Goal: Task Accomplishment & Management: Complete application form

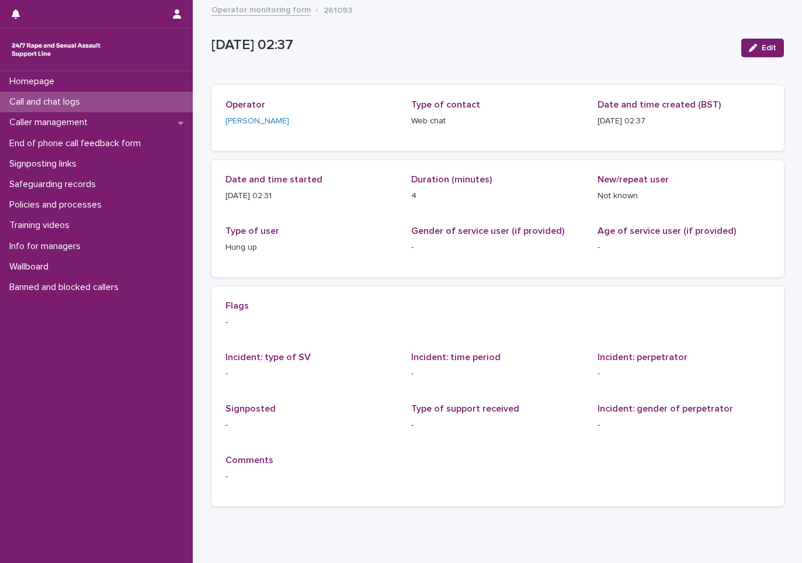
click at [99, 101] on div "Call and chat logs" at bounding box center [96, 102] width 193 height 20
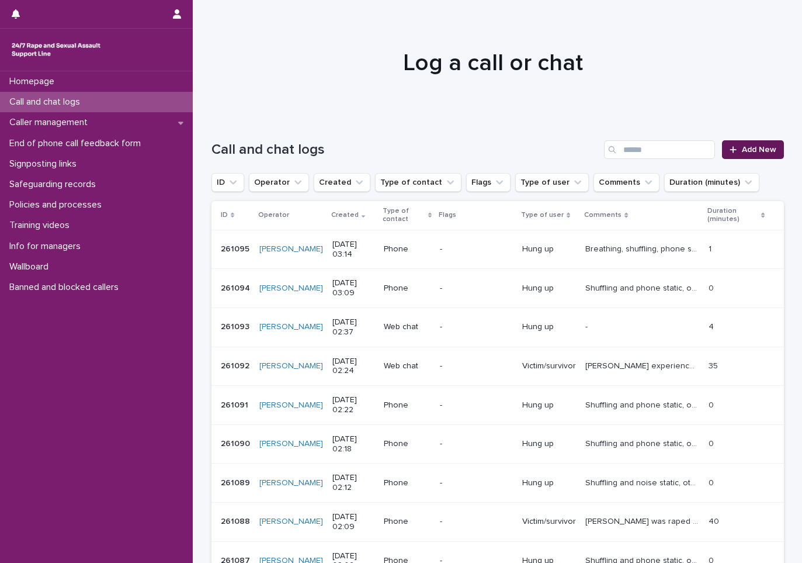
click at [736, 145] on link "Add New" at bounding box center [752, 149] width 61 height 19
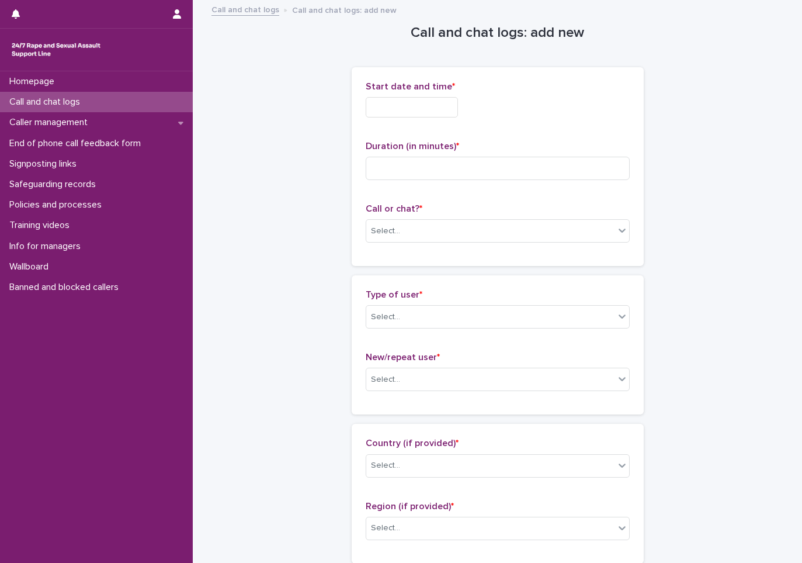
click at [379, 102] on input "text" at bounding box center [412, 107] width 92 height 20
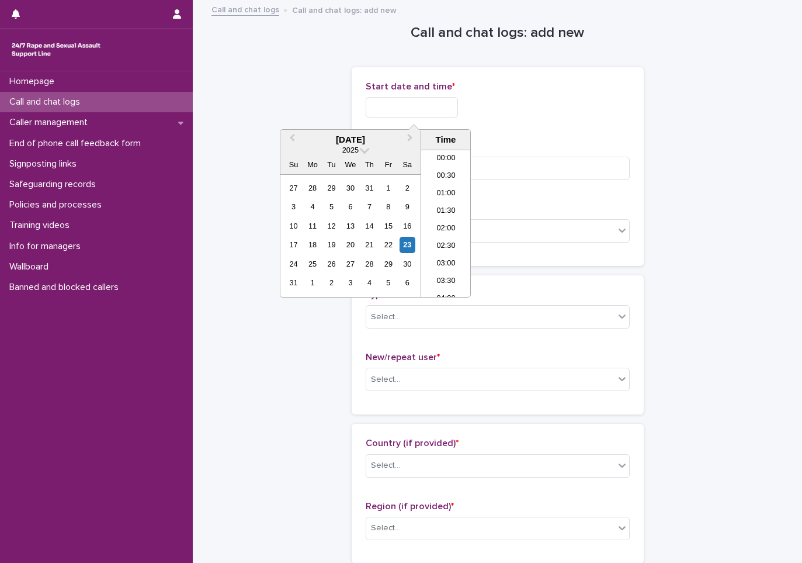
scroll to position [41, 0]
click at [442, 208] on li "02:30" at bounding box center [446, 206] width 50 height 18
click at [448, 116] on input "**********" at bounding box center [412, 107] width 92 height 20
type input "**********"
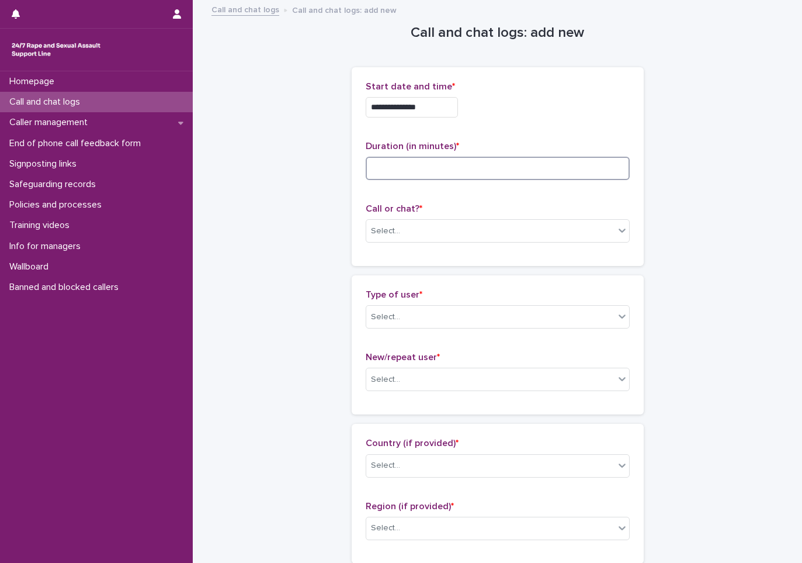
click at [497, 172] on input at bounding box center [498, 168] width 264 height 23
type input "**"
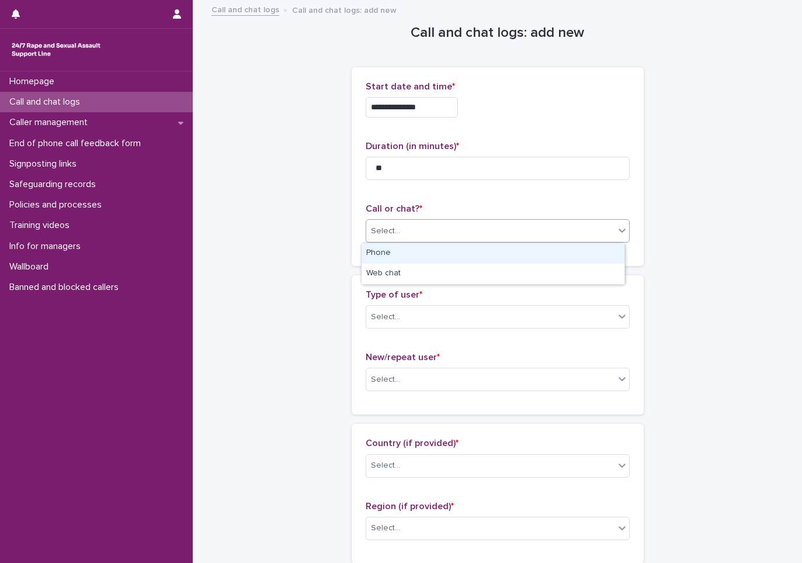
click at [469, 220] on div "Select..." at bounding box center [498, 230] width 264 height 23
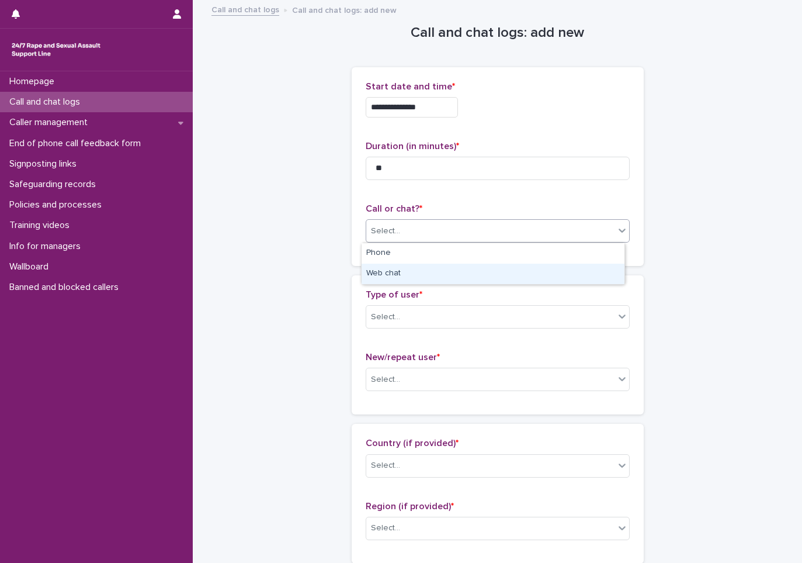
click at [442, 270] on div "Web chat" at bounding box center [493, 274] width 263 height 20
click at [424, 311] on div "Select..." at bounding box center [490, 316] width 248 height 19
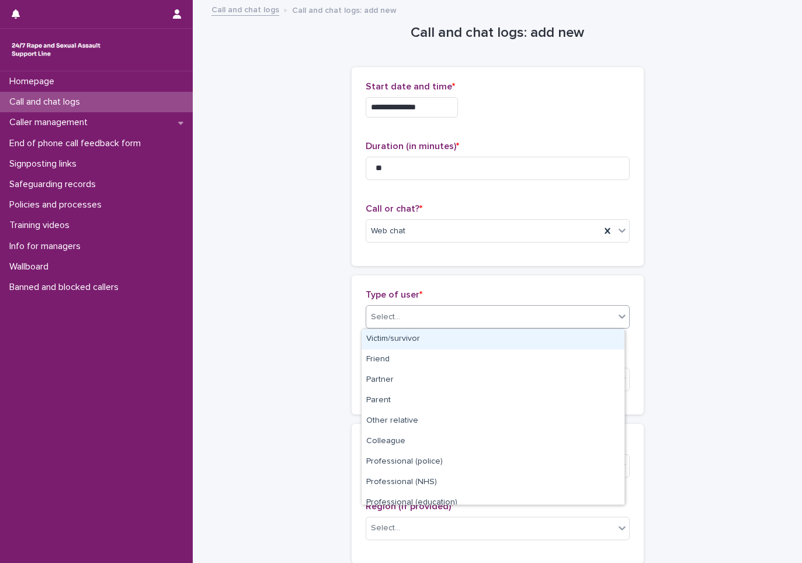
click at [412, 332] on div "Victim/survivor" at bounding box center [493, 339] width 263 height 20
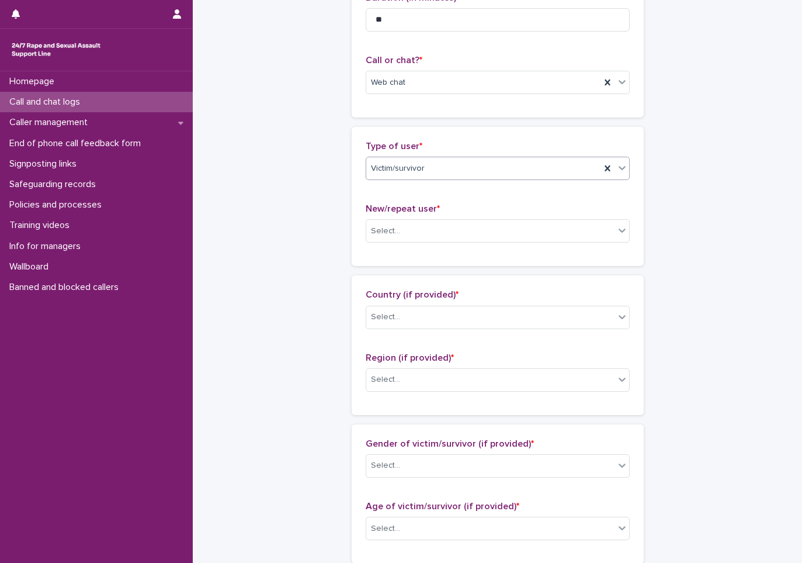
scroll to position [175, 0]
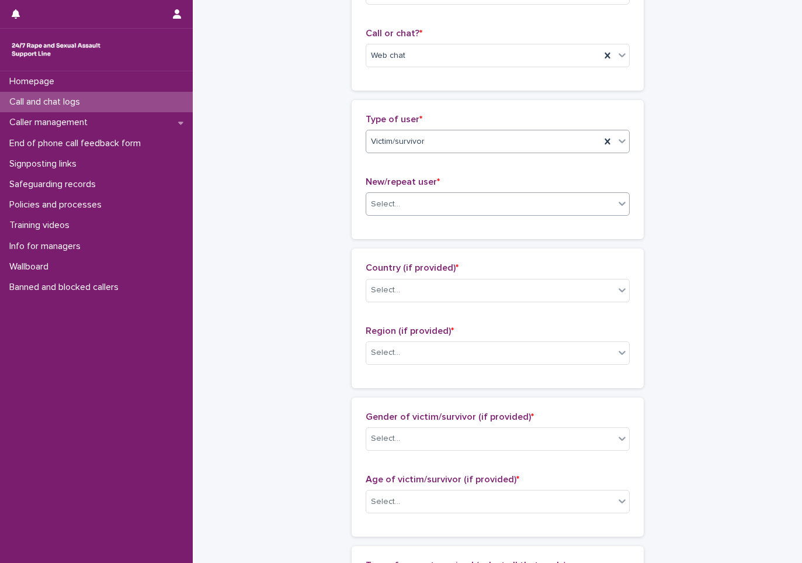
click at [389, 200] on div "Select..." at bounding box center [385, 204] width 29 height 12
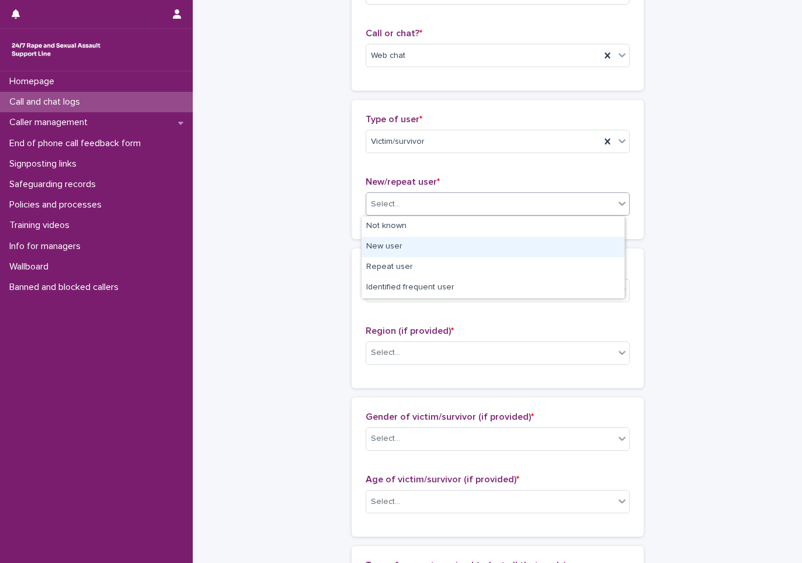
click at [389, 255] on div "New user" at bounding box center [493, 247] width 263 height 20
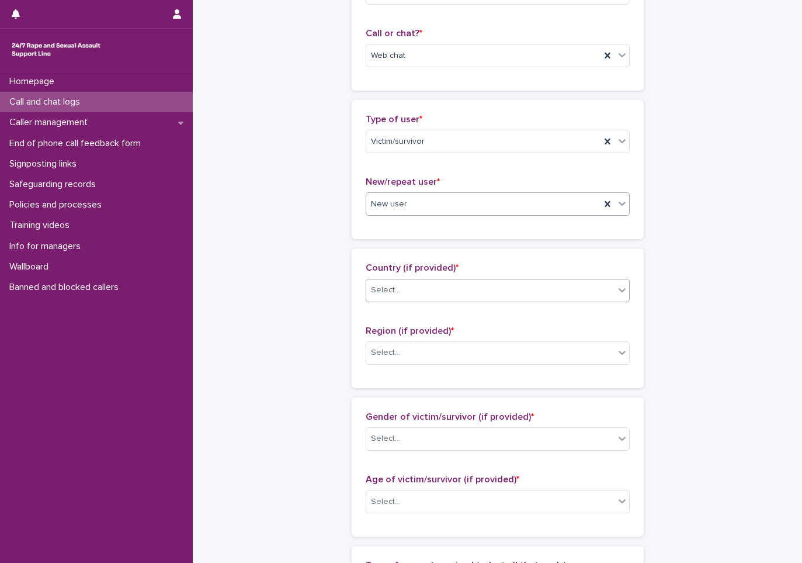
click at [385, 288] on div "Select..." at bounding box center [385, 290] width 29 height 12
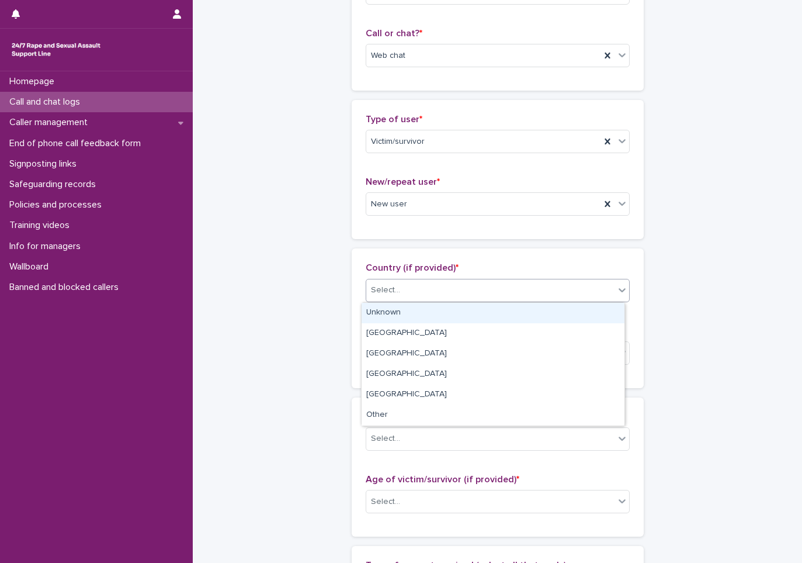
click at [377, 318] on div "Unknown" at bounding box center [493, 313] width 263 height 20
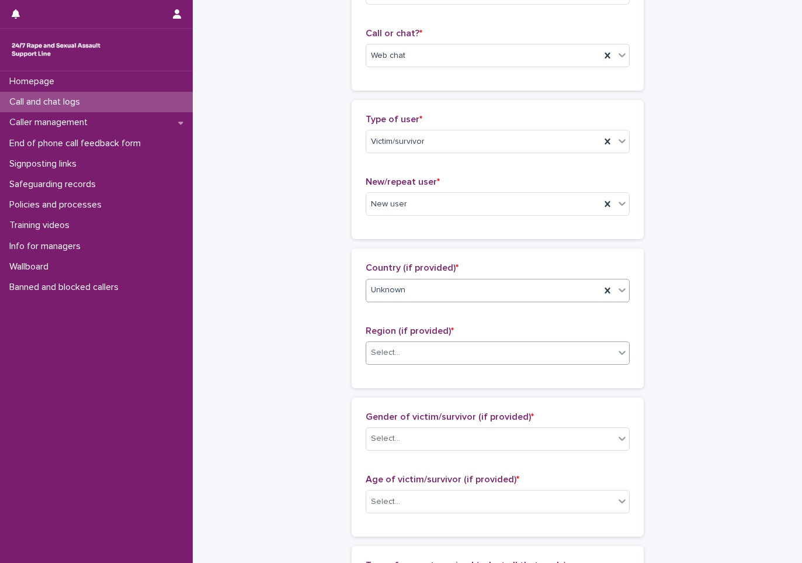
click at [383, 355] on div "Select..." at bounding box center [385, 352] width 29 height 12
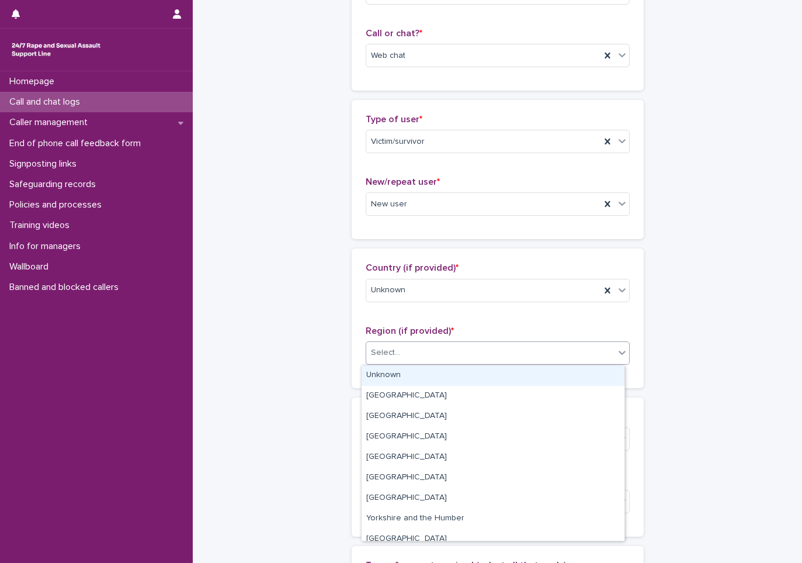
click at [383, 373] on div "Unknown" at bounding box center [493, 375] width 263 height 20
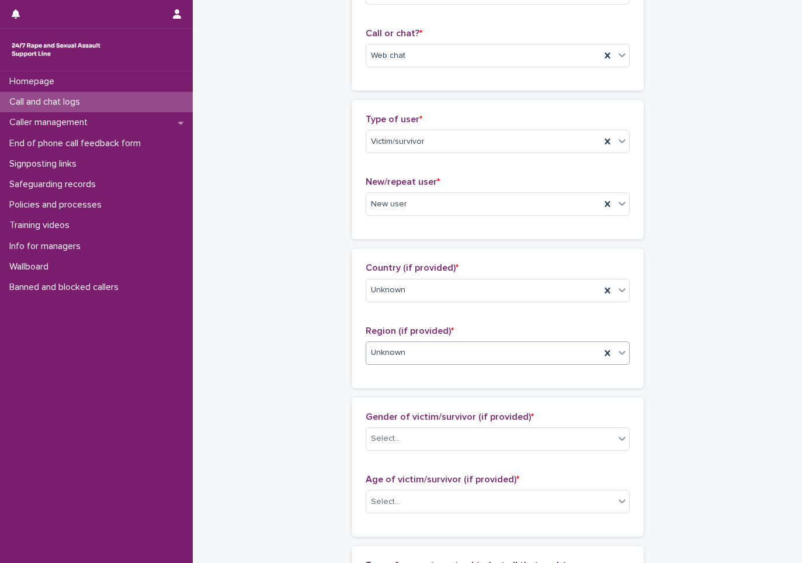
scroll to position [351, 0]
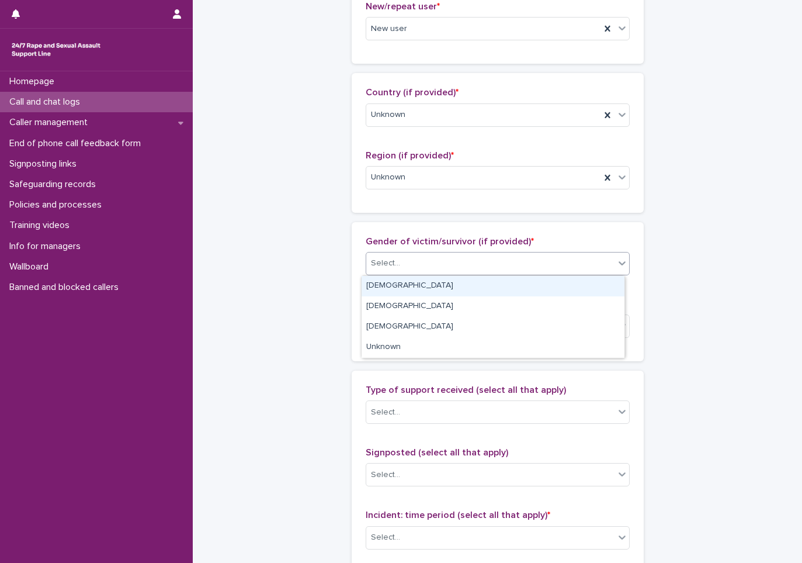
click at [401, 266] on input "text" at bounding box center [401, 263] width 1 height 10
click at [394, 290] on div "[DEMOGRAPHIC_DATA]" at bounding box center [493, 286] width 263 height 20
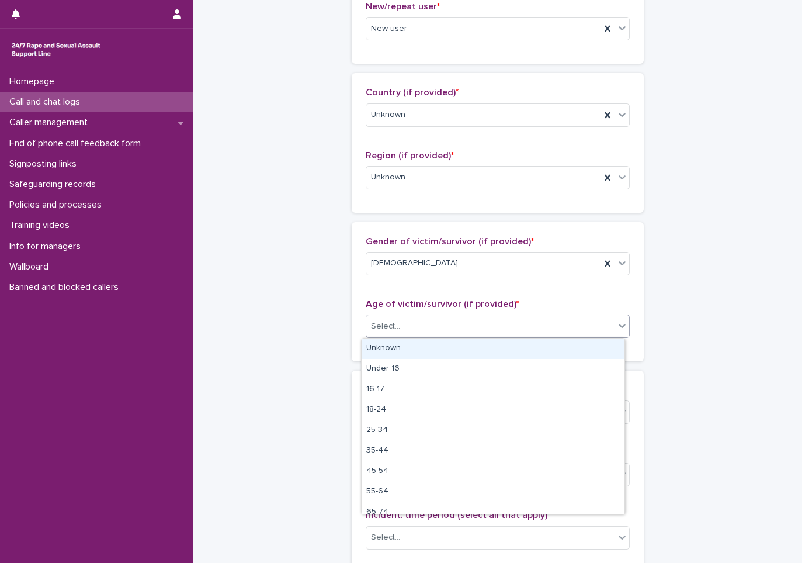
click at [398, 319] on div "Select..." at bounding box center [490, 326] width 248 height 19
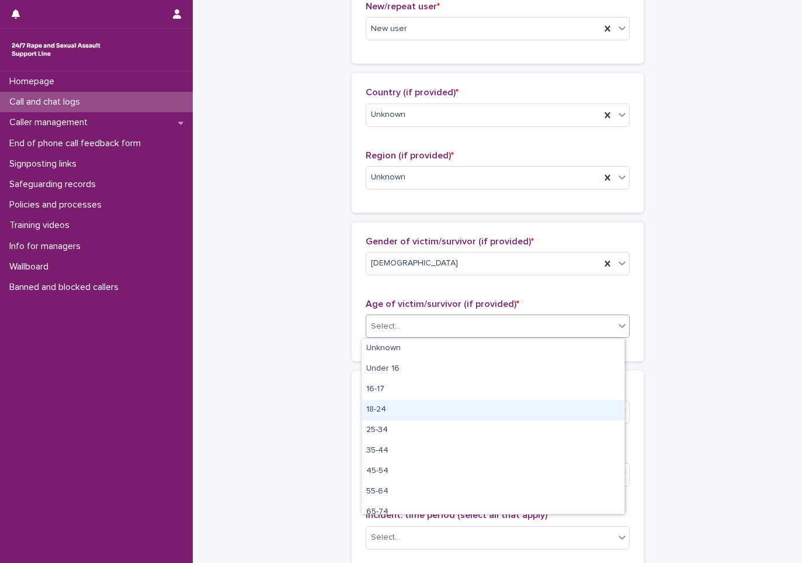
drag, startPoint x: 394, startPoint y: 344, endPoint x: 380, endPoint y: 425, distance: 81.8
click at [380, 411] on div "18-24" at bounding box center [493, 410] width 263 height 20
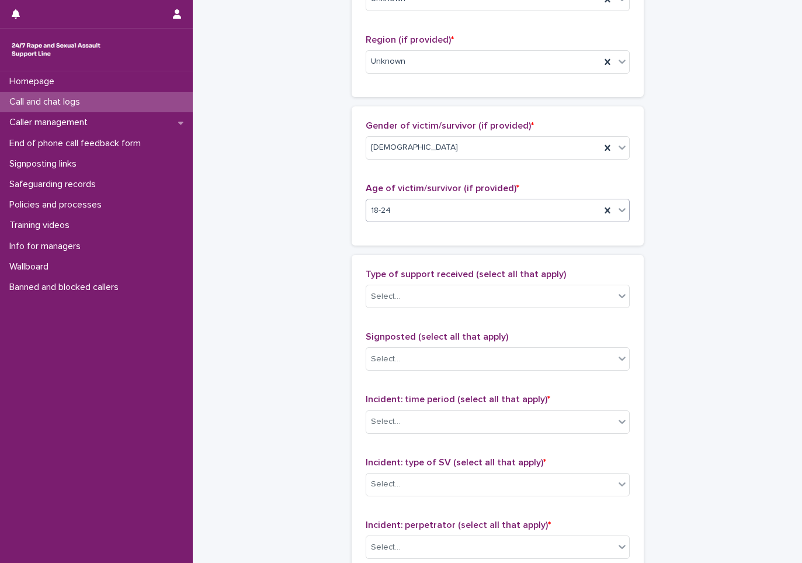
scroll to position [467, 0]
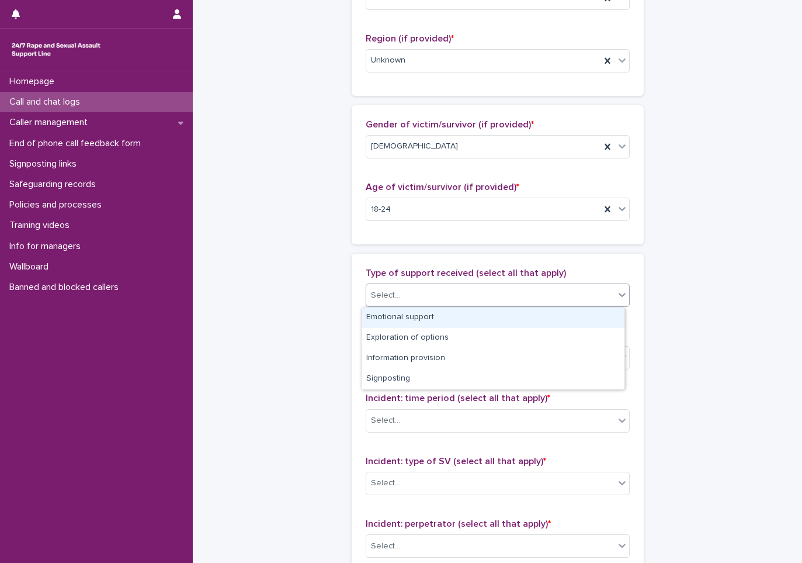
click at [373, 294] on div "Select..." at bounding box center [385, 295] width 29 height 12
click at [375, 311] on div "Emotional support" at bounding box center [493, 317] width 263 height 20
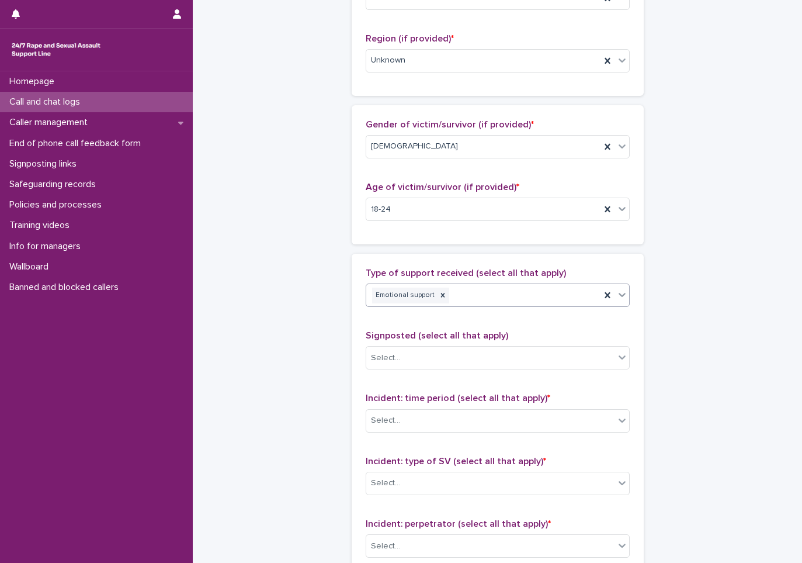
click at [484, 290] on div "Emotional support" at bounding box center [483, 295] width 234 height 20
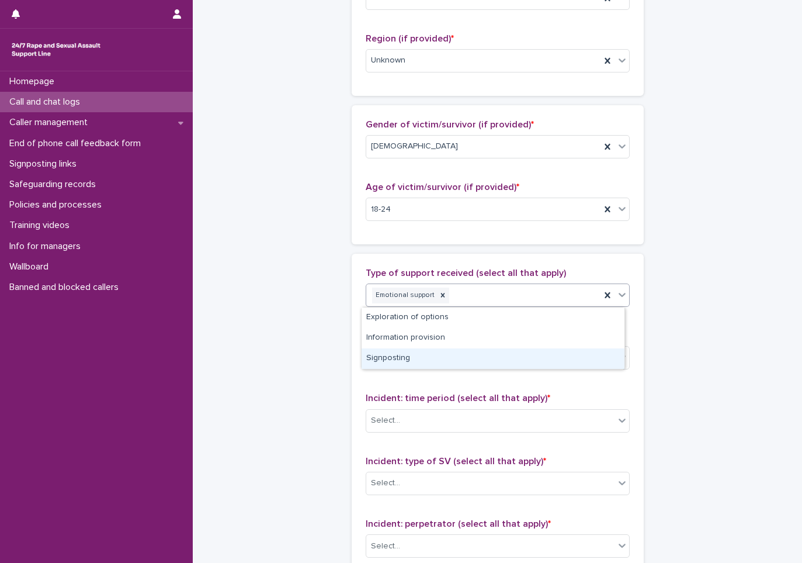
click at [389, 361] on div "Signposting" at bounding box center [493, 358] width 263 height 20
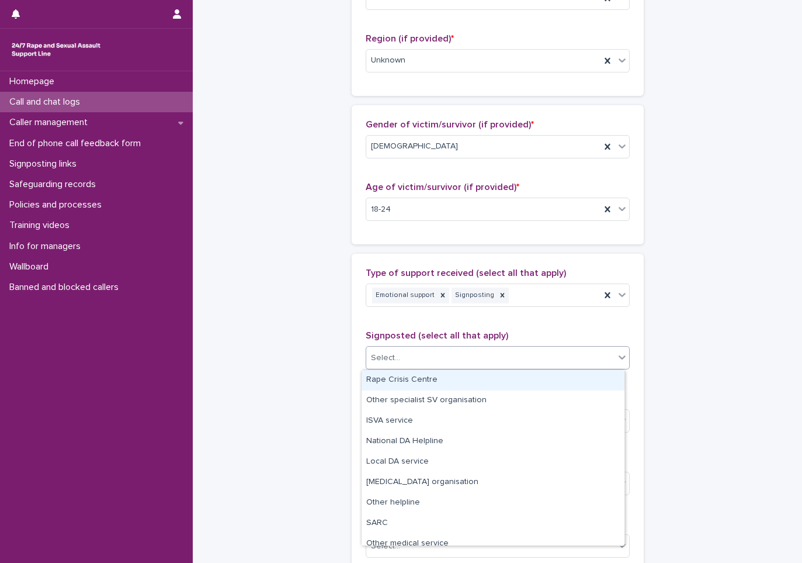
click at [406, 355] on div "Select..." at bounding box center [490, 357] width 248 height 19
click at [400, 381] on div "Rape Crisis Centre" at bounding box center [493, 380] width 263 height 20
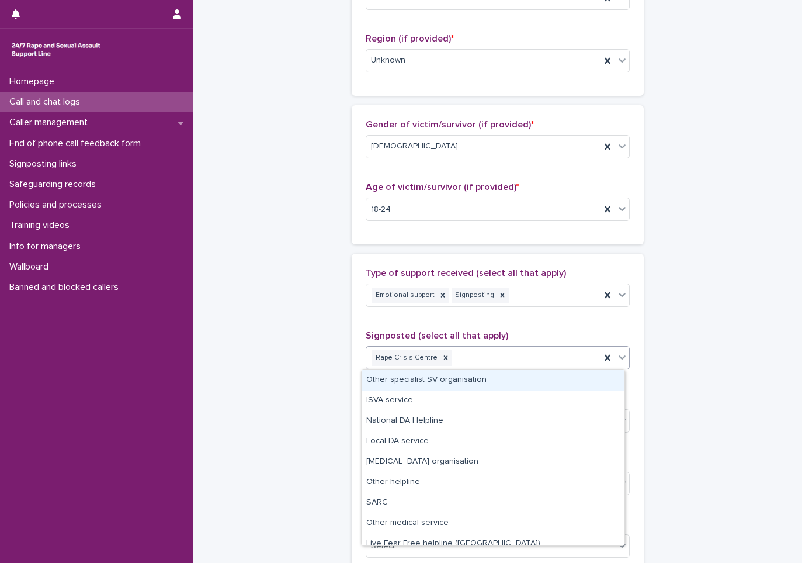
click at [479, 359] on div "Rape Crisis Centre" at bounding box center [483, 358] width 234 height 20
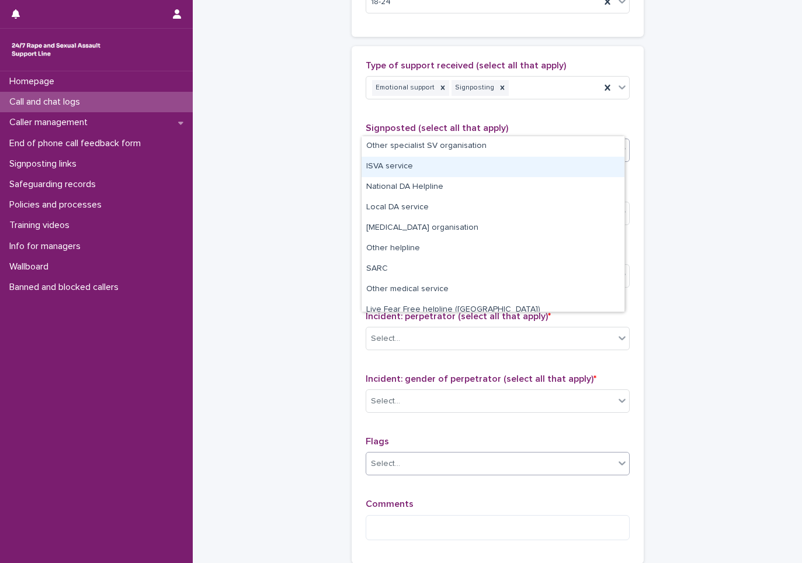
scroll to position [701, 0]
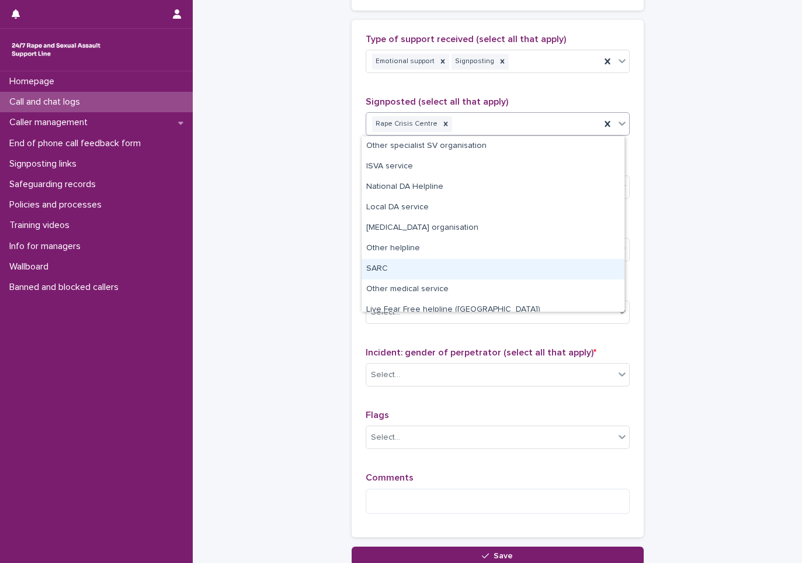
click at [373, 264] on div "SARC" at bounding box center [493, 269] width 263 height 20
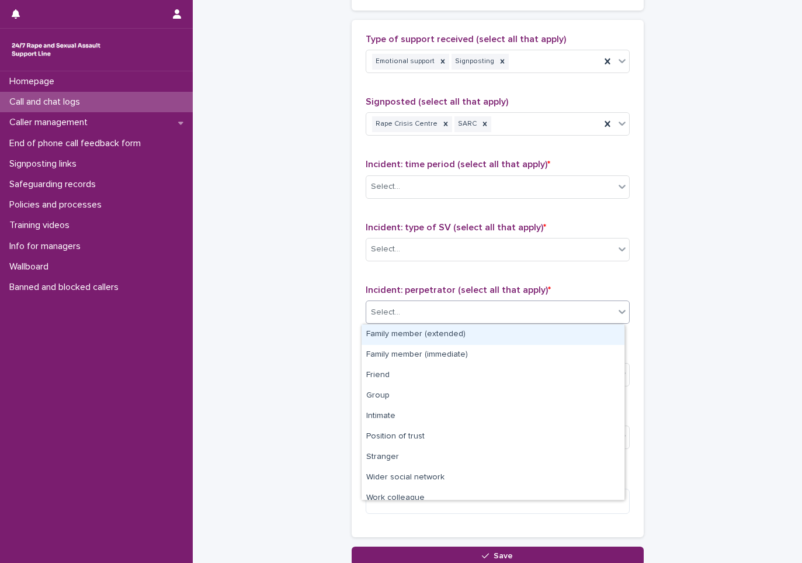
click at [445, 323] on div "Select..." at bounding box center [498, 311] width 264 height 23
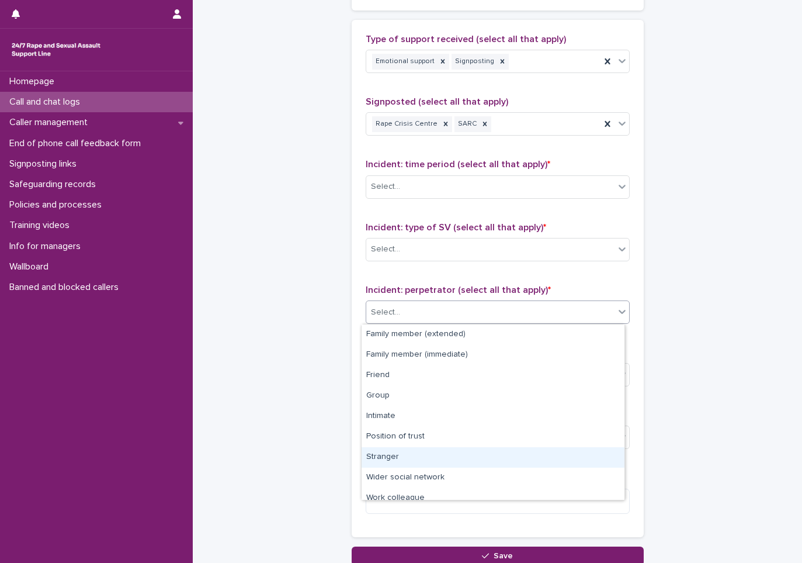
click at [384, 453] on div "Stranger" at bounding box center [493, 457] width 263 height 20
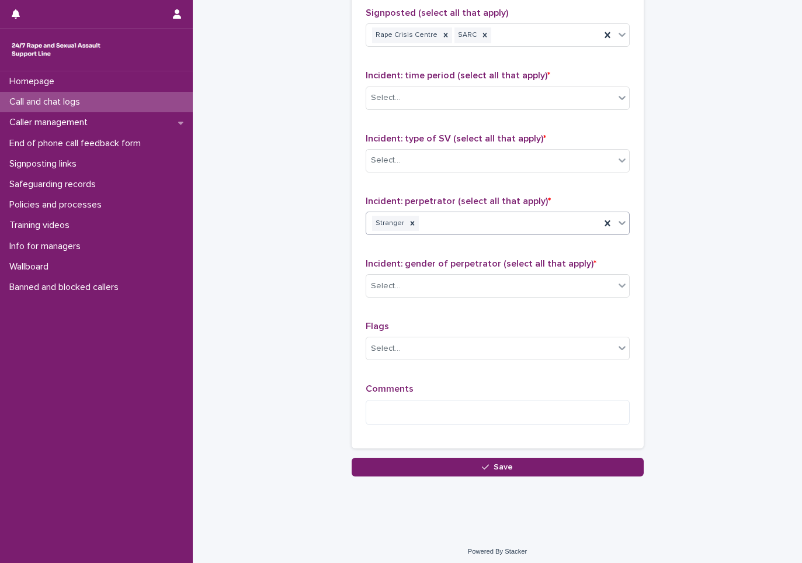
scroll to position [795, 0]
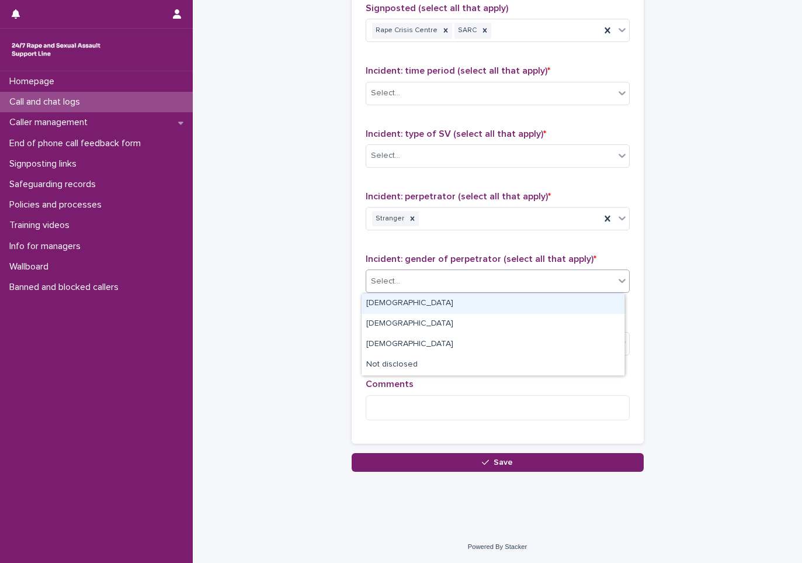
click at [426, 274] on div "Select..." at bounding box center [490, 281] width 248 height 19
click at [379, 299] on div "[DEMOGRAPHIC_DATA]" at bounding box center [493, 303] width 263 height 20
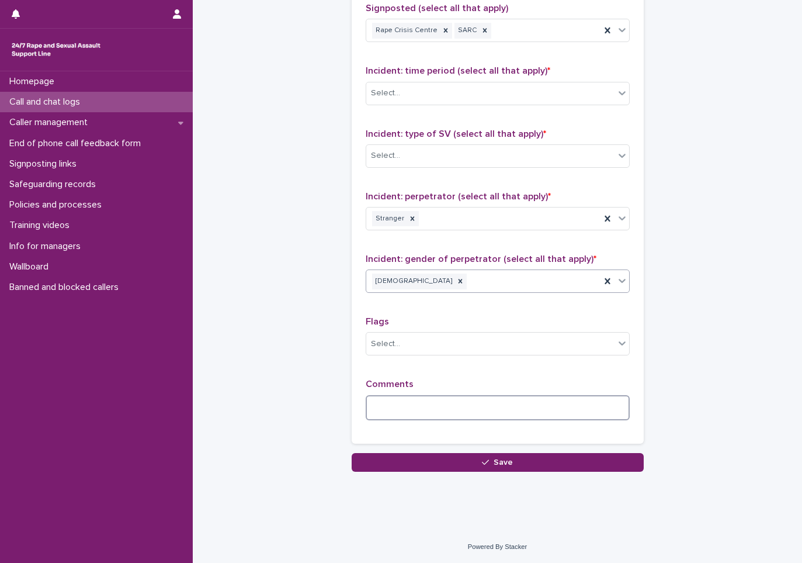
click at [370, 407] on textarea at bounding box center [498, 407] width 264 height 25
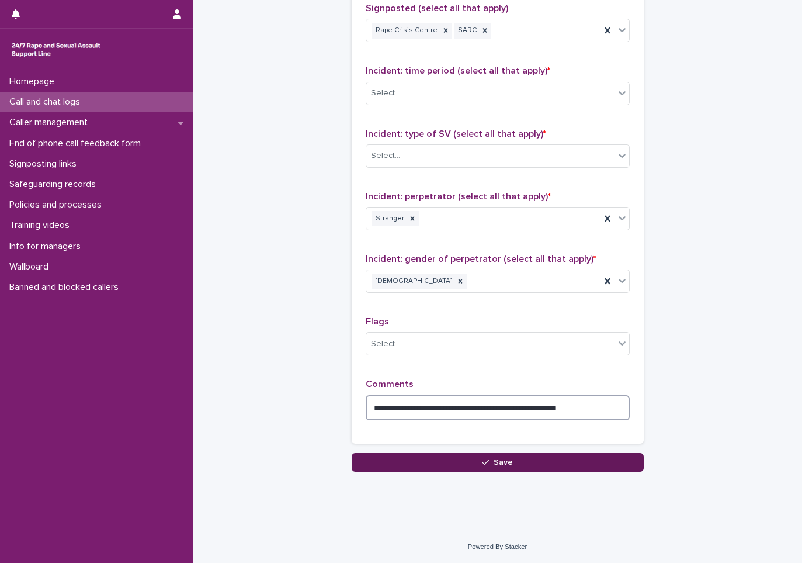
type textarea "**********"
click at [464, 467] on button "Save" at bounding box center [498, 462] width 292 height 19
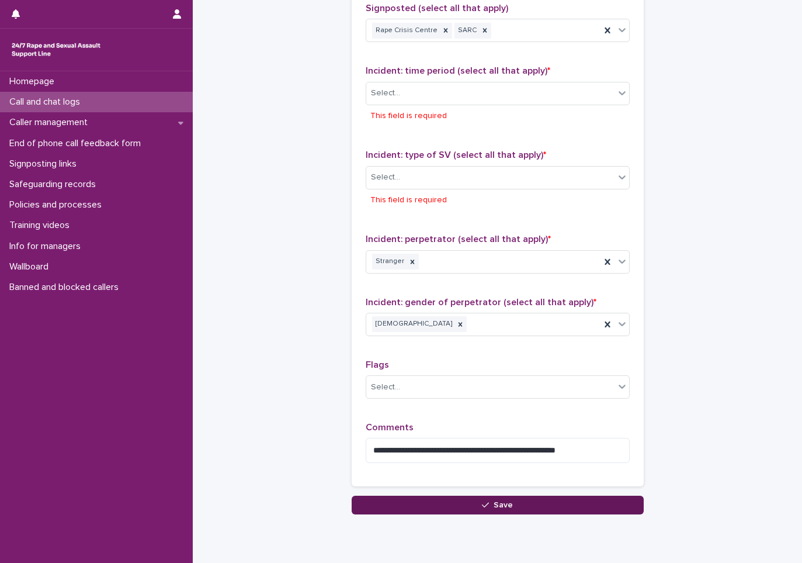
scroll to position [838, 0]
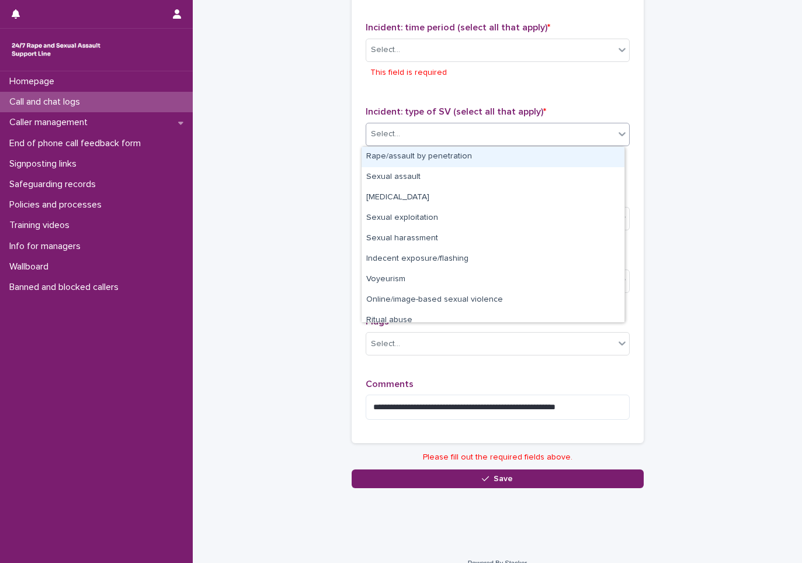
click at [401, 126] on div "Select..." at bounding box center [490, 133] width 248 height 19
click at [389, 158] on div "Rape/assault by penetration" at bounding box center [493, 157] width 263 height 20
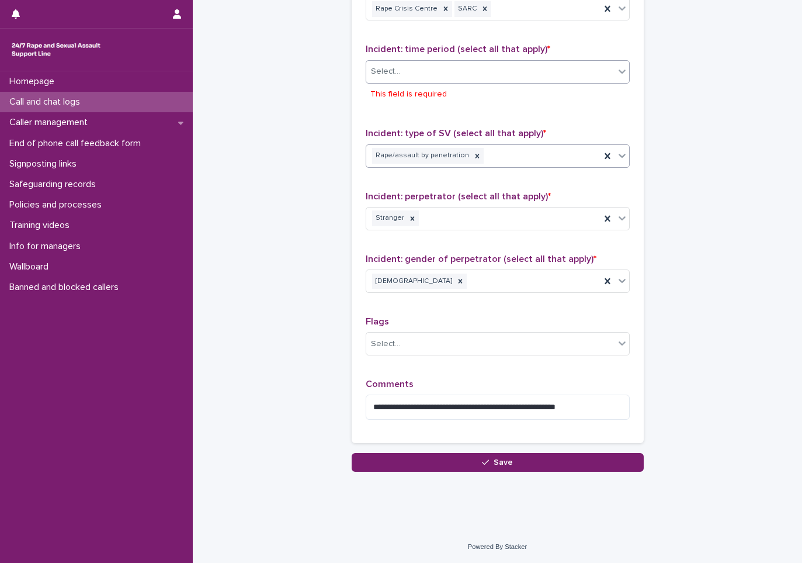
scroll to position [816, 0]
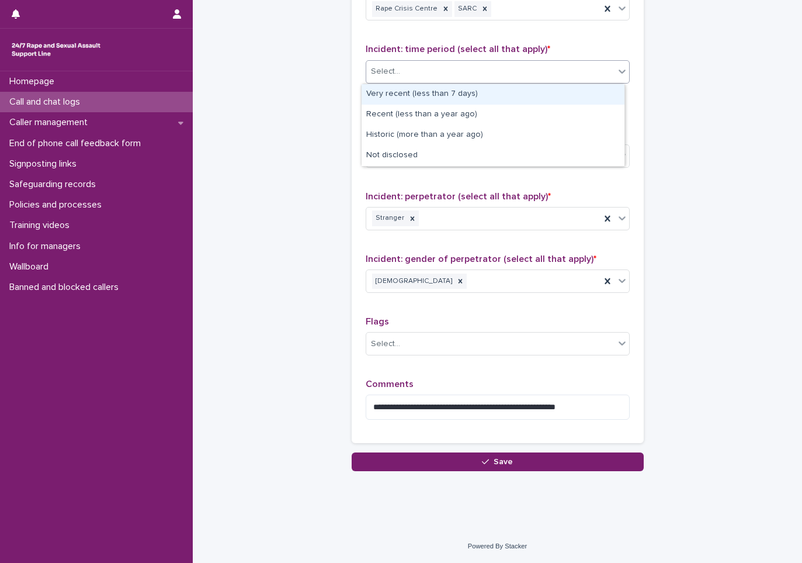
click at [403, 65] on div "Select..." at bounding box center [490, 71] width 248 height 19
click at [417, 100] on div "Very recent (less than 7 days)" at bounding box center [493, 94] width 263 height 20
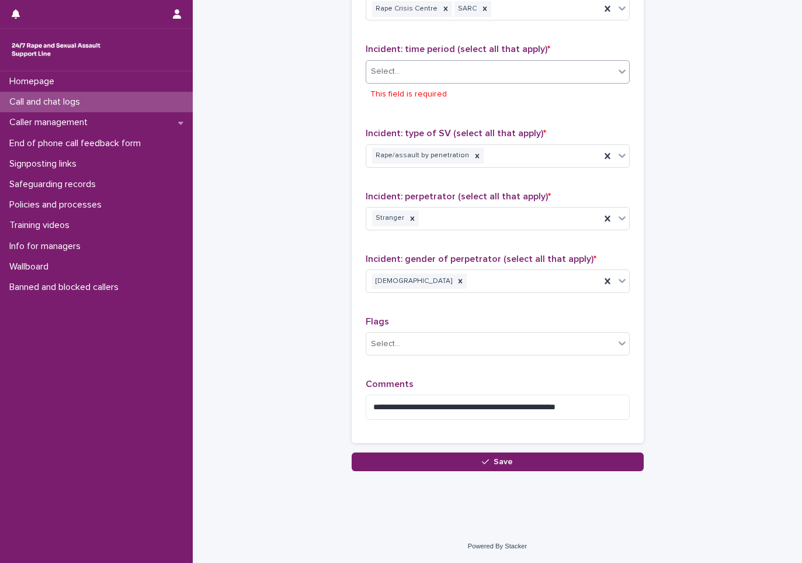
scroll to position [795, 0]
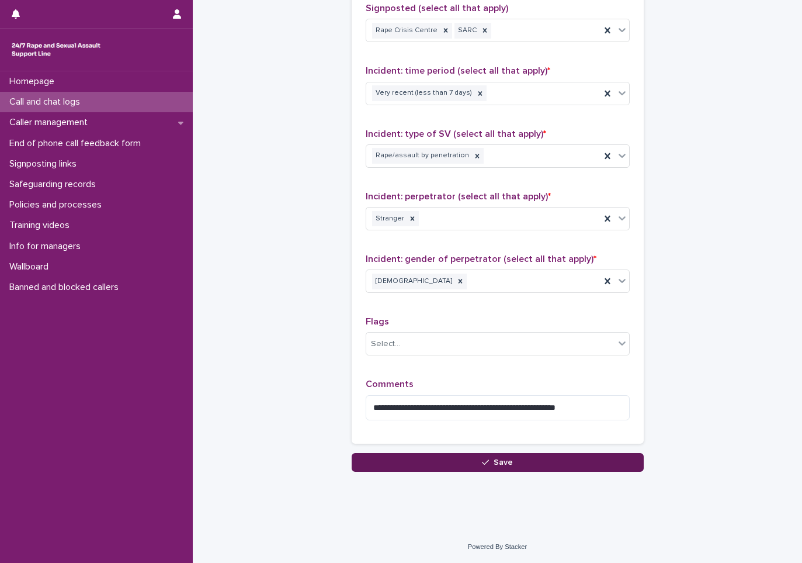
click at [494, 464] on span "Save" at bounding box center [503, 462] width 19 height 8
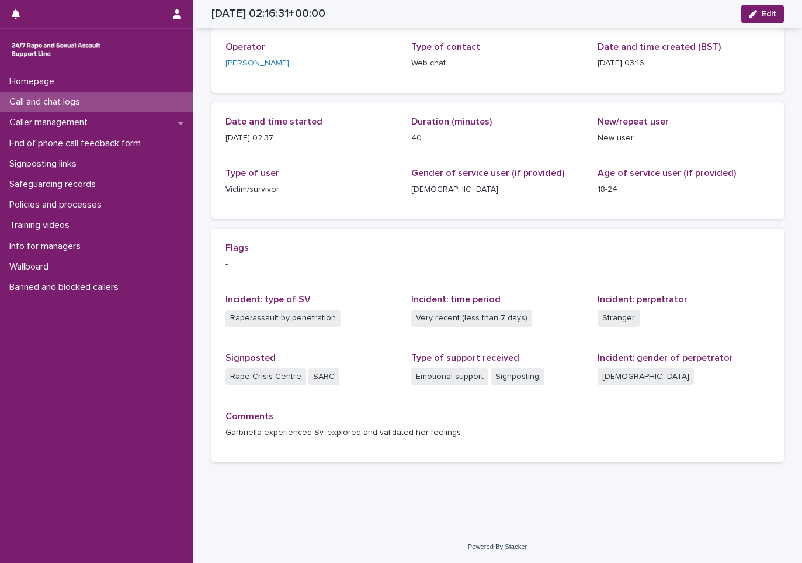
scroll to position [58, 0]
